Goal: Obtain resource: Download file/media

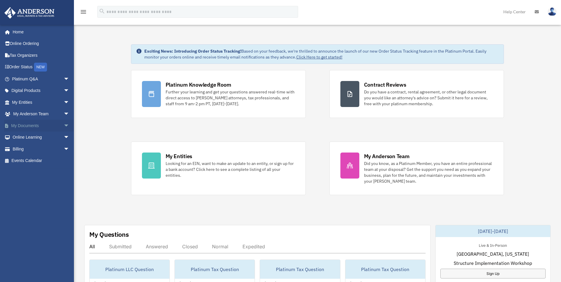
click at [36, 125] on link "My Documents arrow_drop_down" at bounding box center [41, 126] width 74 height 12
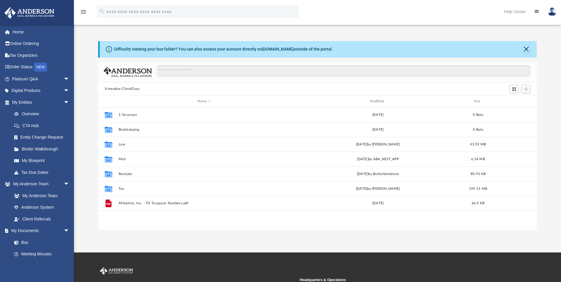
scroll to position [130, 434]
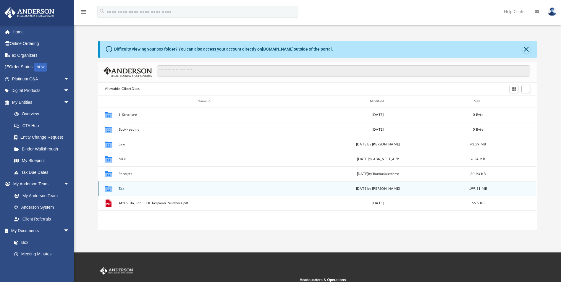
click at [107, 188] on icon "grid" at bounding box center [109, 189] width 8 height 5
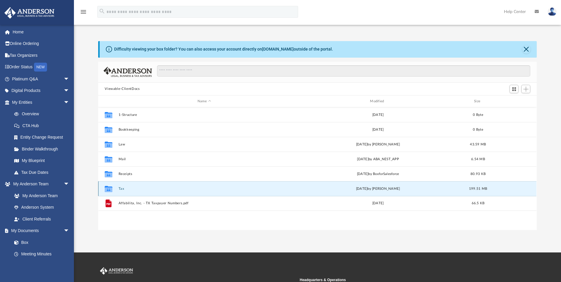
click at [107, 188] on icon "grid" at bounding box center [109, 189] width 8 height 5
drag, startPoint x: 107, startPoint y: 188, endPoint x: 120, endPoint y: 188, distance: 13.6
click at [120, 188] on button "Tax" at bounding box center [204, 189] width 171 height 4
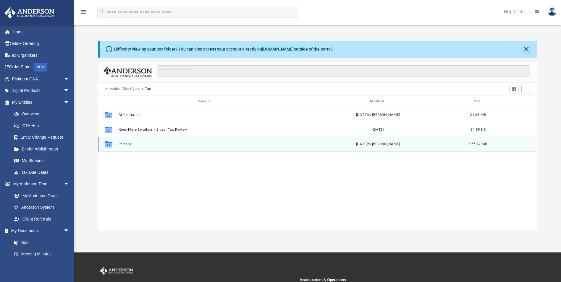
click at [129, 144] on button "Personal" at bounding box center [204, 144] width 171 height 4
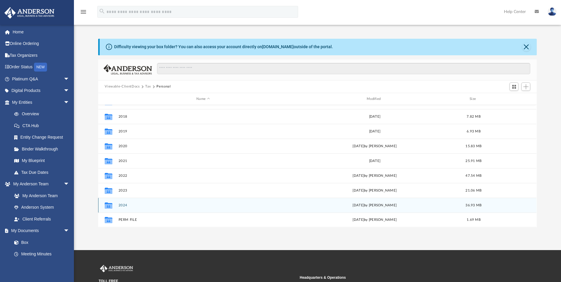
scroll to position [3, 0]
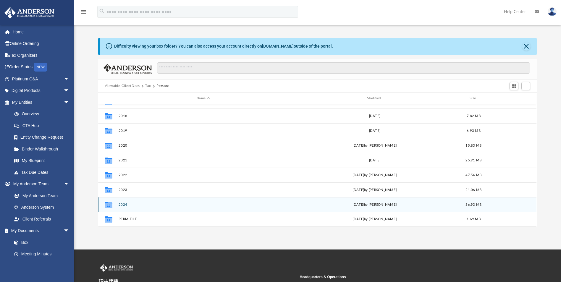
click at [122, 203] on button "2024" at bounding box center [203, 205] width 169 height 4
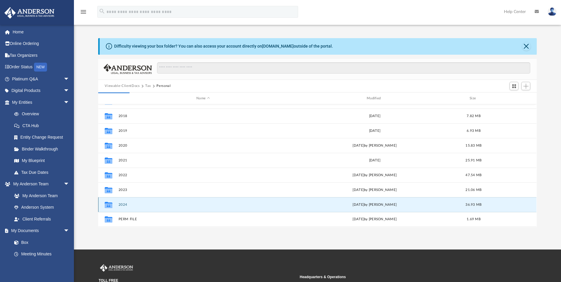
scroll to position [0, 0]
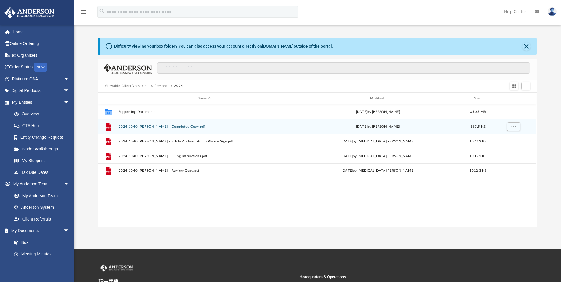
click at [174, 127] on button "2024 1040 [PERSON_NAME] - Completed Copy.pdf" at bounding box center [204, 127] width 171 height 4
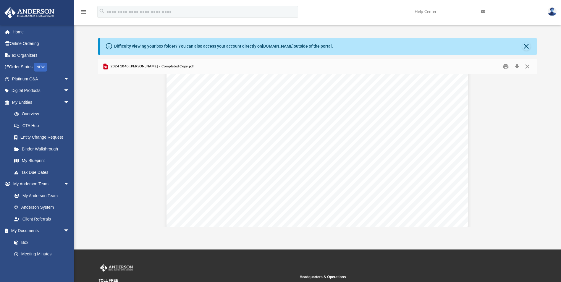
scroll to position [2123, 0]
